Goal: Task Accomplishment & Management: Manage account settings

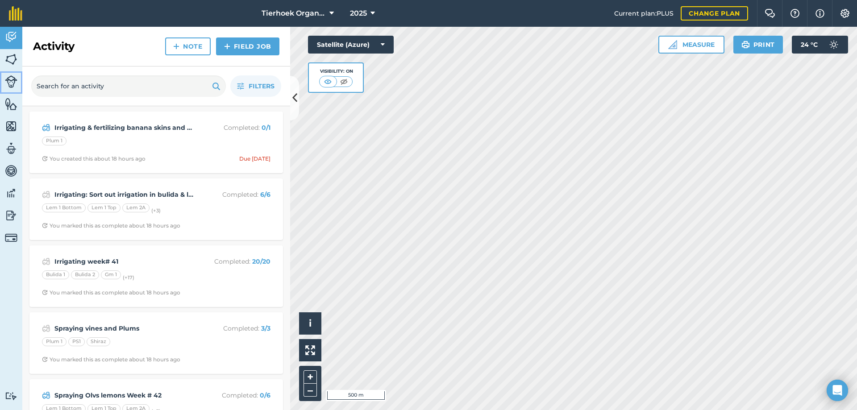
click at [13, 80] on img at bounding box center [11, 81] width 13 height 13
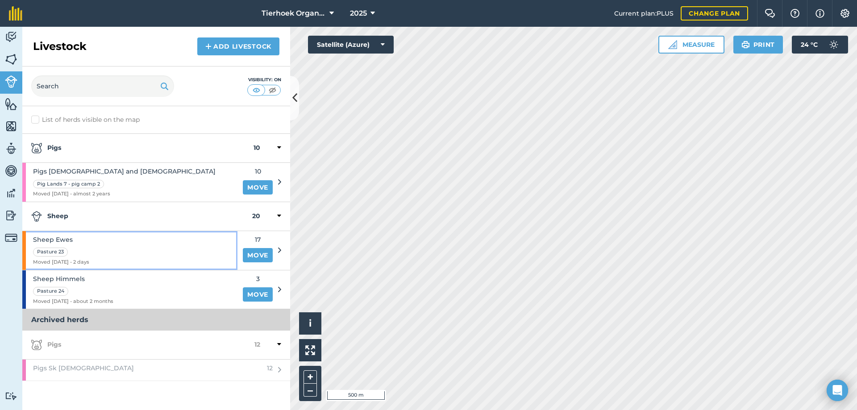
click at [119, 250] on div "Sheep Ewes Pasture 23 Moved [DATE] - 2 days" at bounding box center [129, 250] width 215 height 39
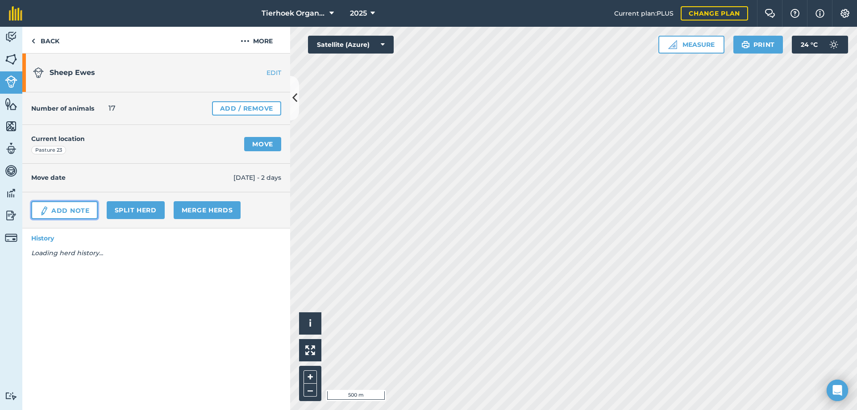
click at [82, 208] on link "Add Note" at bounding box center [64, 210] width 67 height 18
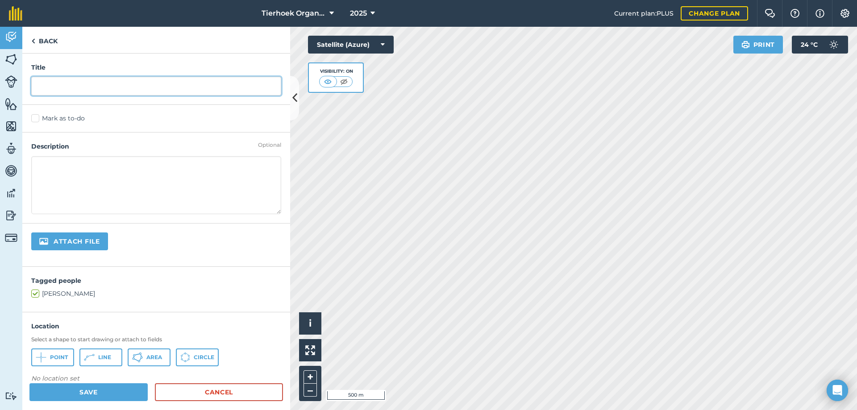
click at [58, 87] on input "text" at bounding box center [156, 86] width 250 height 19
type input "2 lambs born"
click at [35, 118] on label "Mark as to-do" at bounding box center [156, 118] width 250 height 9
click at [35, 118] on input "Mark as to-do" at bounding box center [34, 117] width 6 height 6
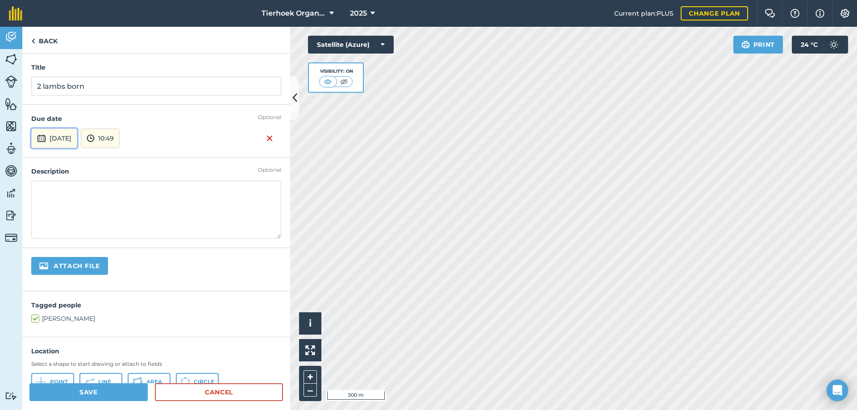
click at [64, 136] on button "[DATE]" at bounding box center [54, 139] width 46 height 20
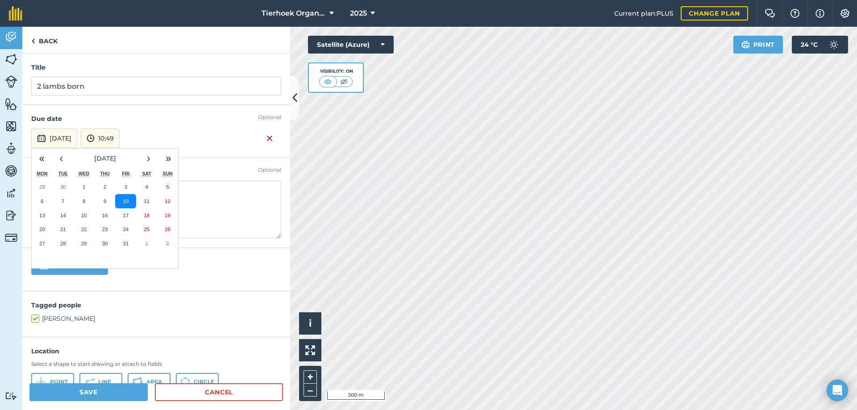
click at [125, 202] on abbr "10" at bounding box center [126, 201] width 6 height 6
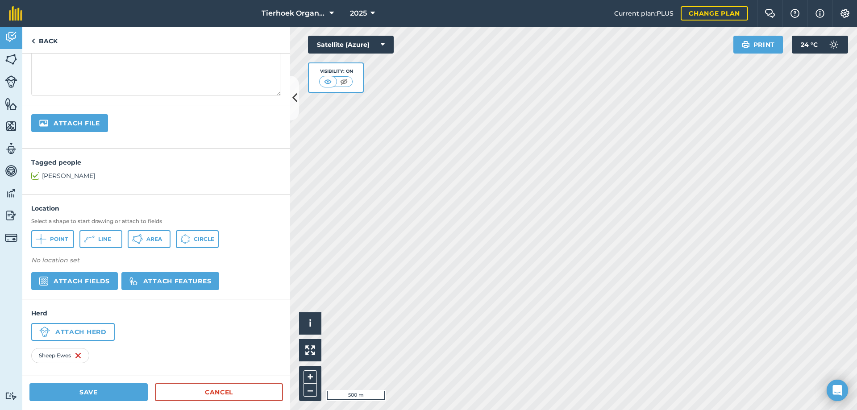
scroll to position [145, 0]
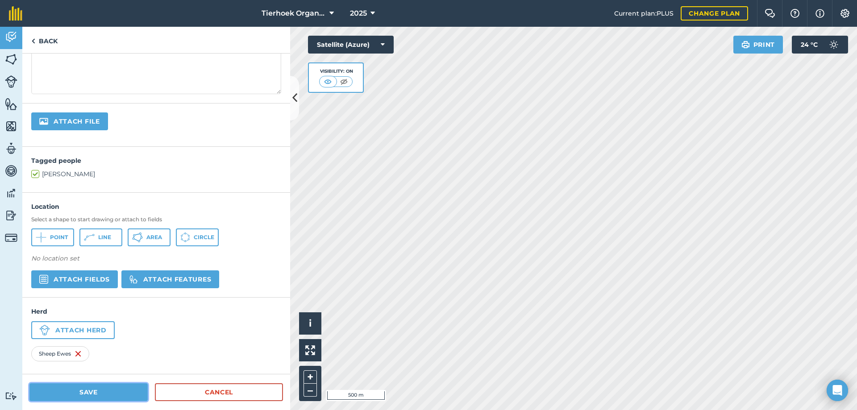
click at [74, 388] on button "Save" at bounding box center [88, 393] width 118 height 18
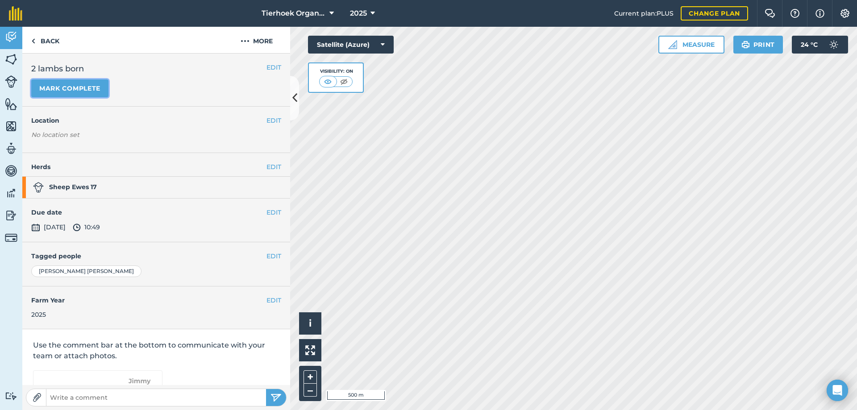
click at [74, 90] on button "Mark complete" at bounding box center [69, 88] width 77 height 18
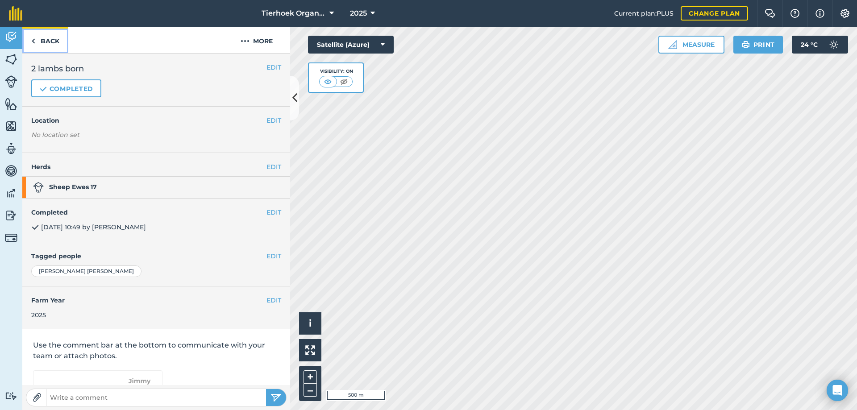
click at [45, 41] on link "Back" at bounding box center [45, 40] width 46 height 26
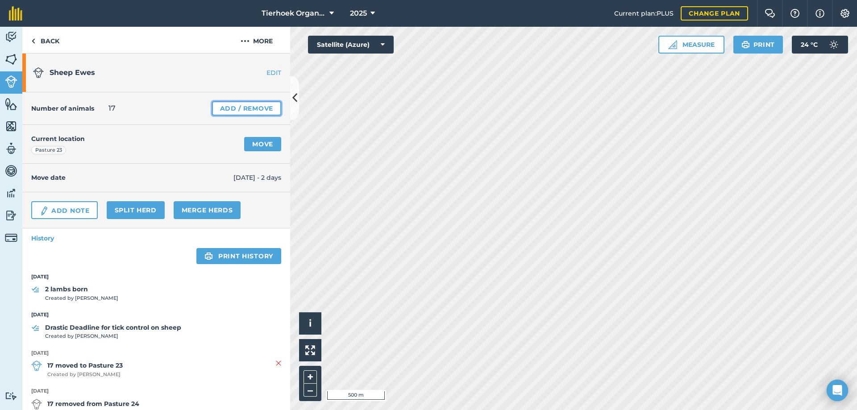
click at [250, 110] on link "Add / Remove" at bounding box center [246, 108] width 69 height 14
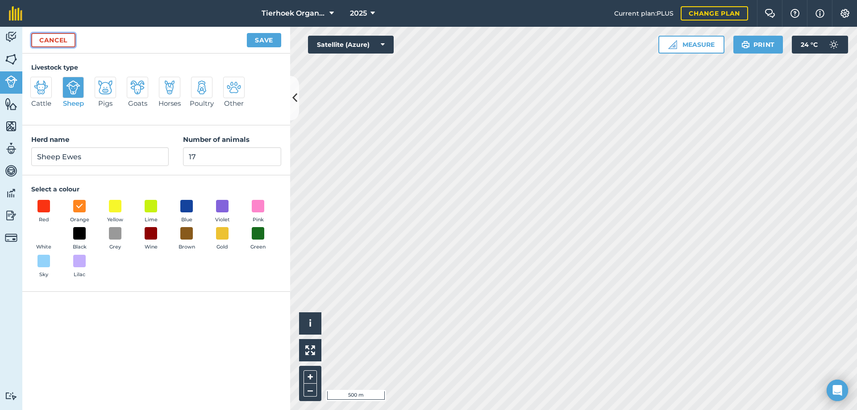
click at [63, 39] on link "Cancel" at bounding box center [53, 40] width 44 height 14
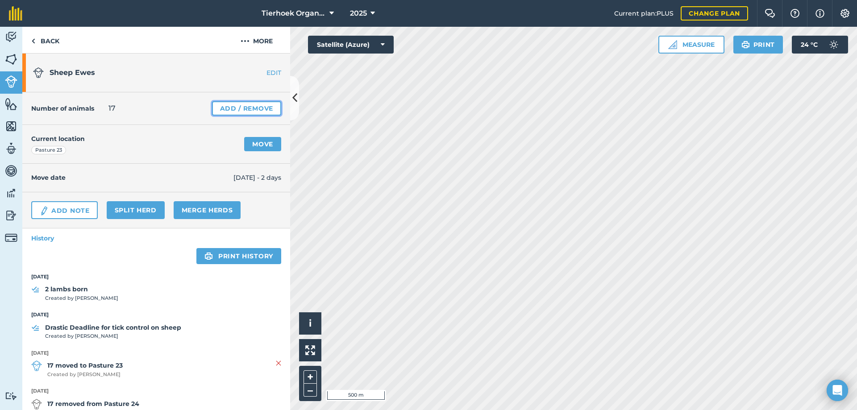
click at [225, 108] on link "Add / Remove" at bounding box center [246, 108] width 69 height 14
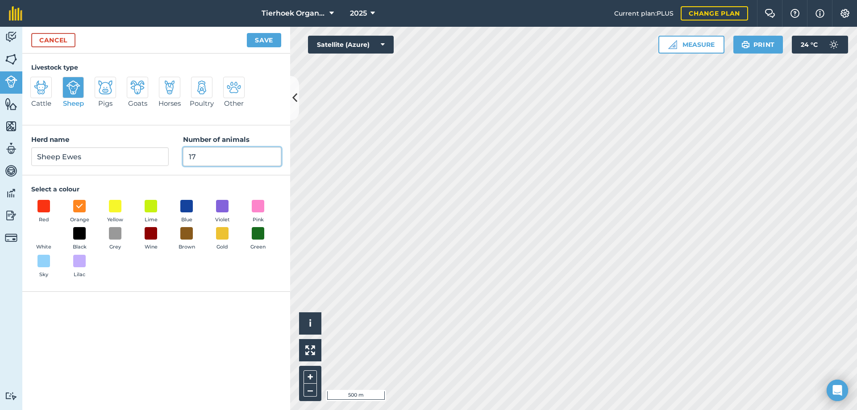
drag, startPoint x: 188, startPoint y: 156, endPoint x: 211, endPoint y: 156, distance: 23.2
click at [211, 156] on input "17" at bounding box center [232, 156] width 98 height 19
type input "19"
click at [259, 41] on button "Save" at bounding box center [264, 40] width 34 height 14
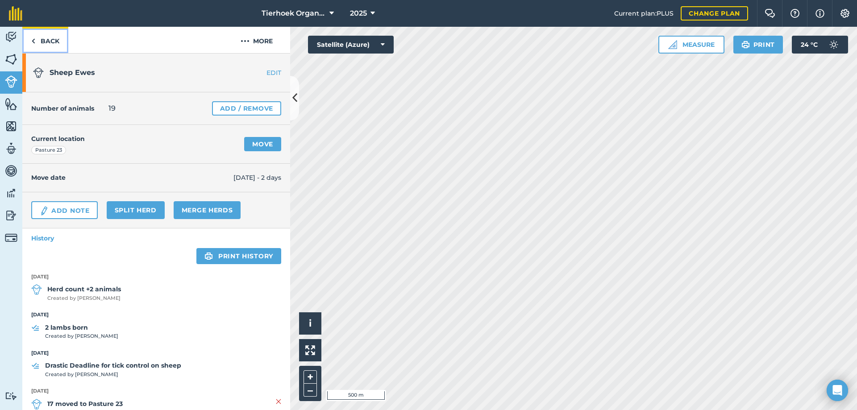
click at [44, 39] on link "Back" at bounding box center [45, 40] width 46 height 26
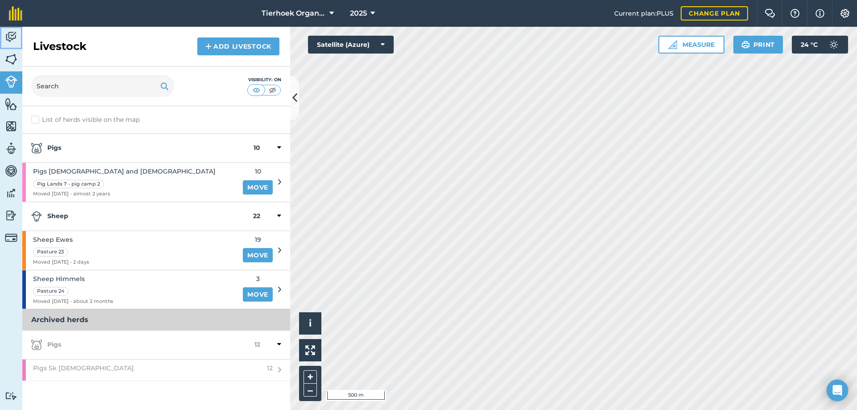
click at [7, 37] on img at bounding box center [11, 36] width 13 height 13
